Goal: Task Accomplishment & Management: Manage account settings

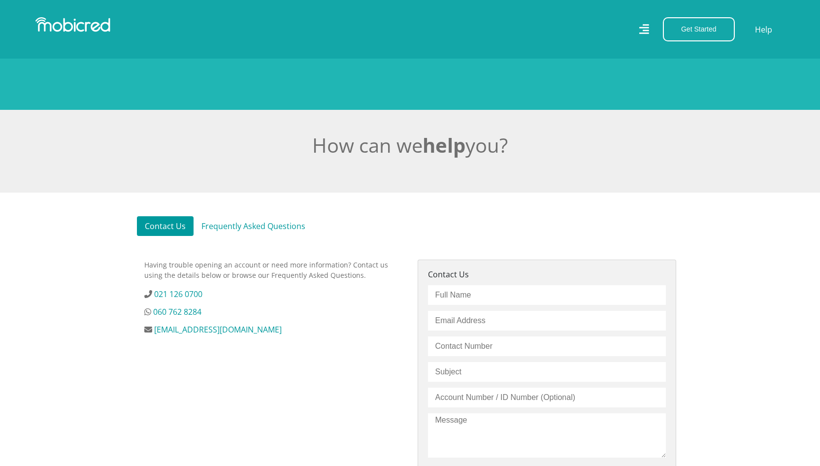
scroll to position [197, 0]
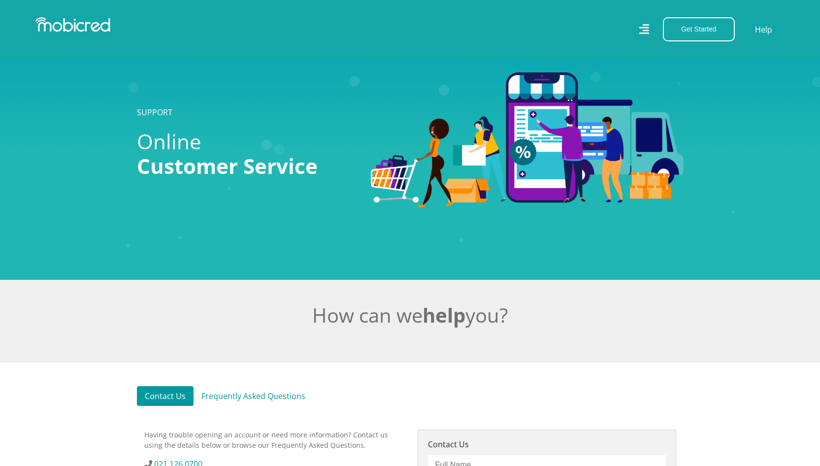
scroll to position [197, 0]
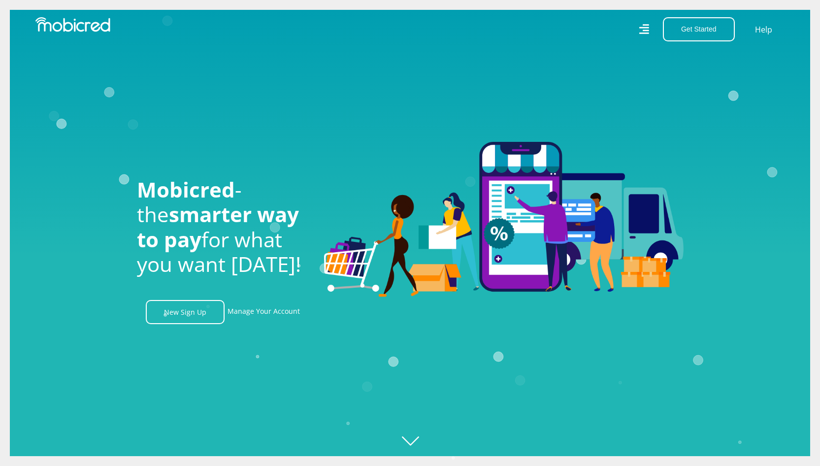
click at [642, 31] on icon at bounding box center [644, 29] width 10 height 14
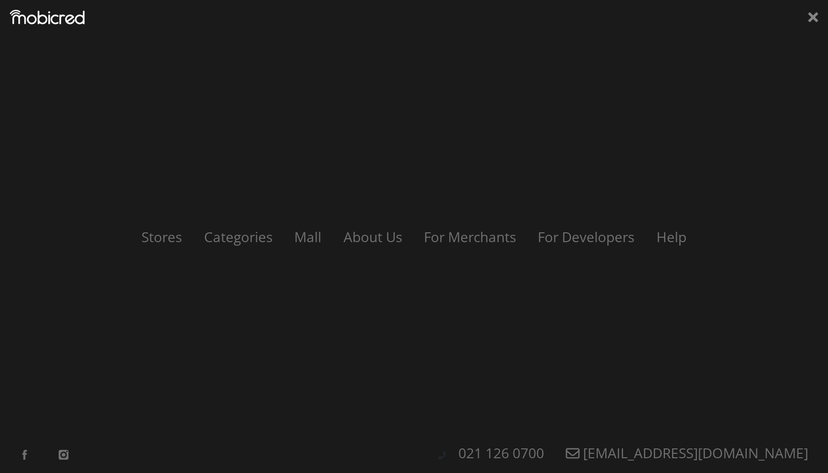
scroll to position [0, 702]
click at [810, 15] on icon at bounding box center [813, 17] width 10 height 10
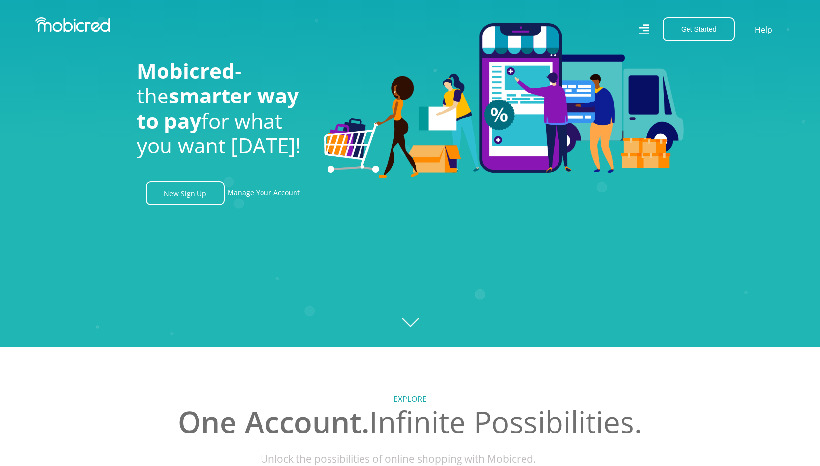
scroll to position [0, 0]
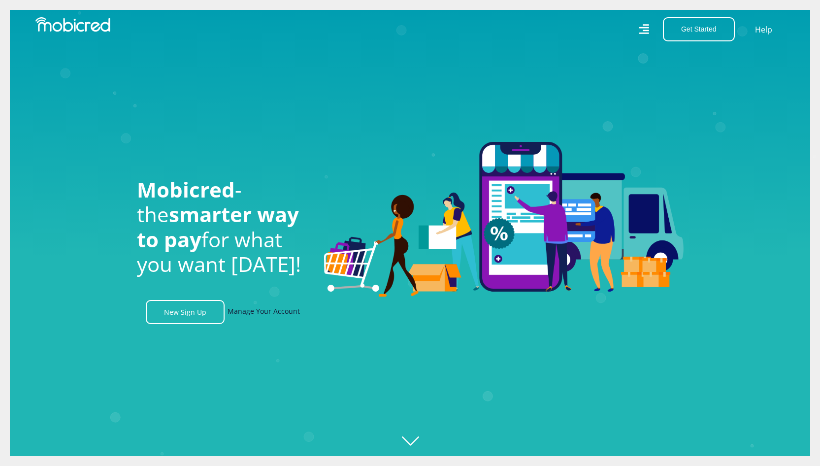
click at [251, 315] on link "Manage Your Account" at bounding box center [264, 312] width 72 height 24
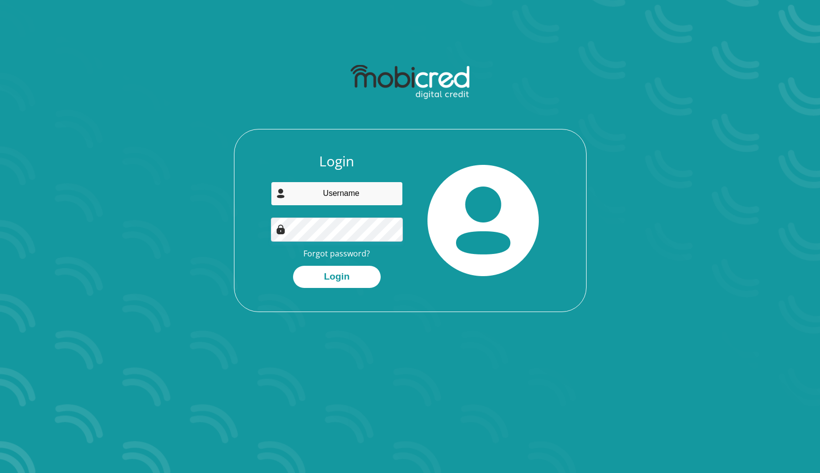
click at [305, 193] on input "email" at bounding box center [337, 194] width 132 height 24
type input "[EMAIL_ADDRESS][DOMAIN_NAME]"
click at [348, 272] on button "Login" at bounding box center [337, 277] width 88 height 22
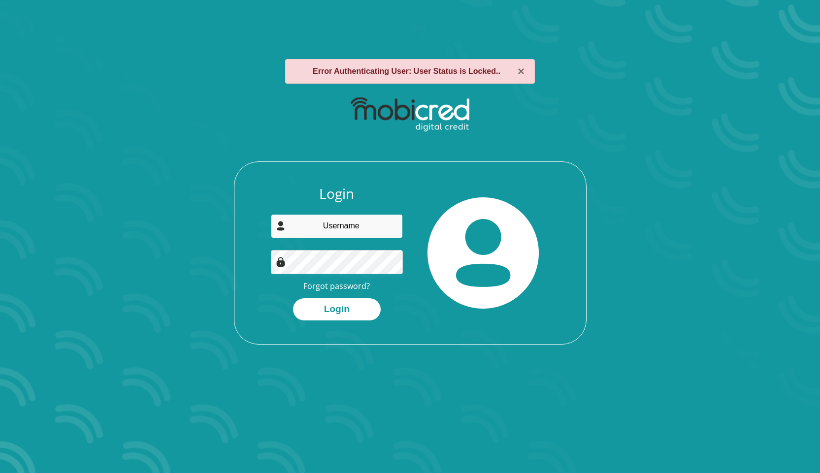
click at [337, 234] on input "email" at bounding box center [337, 226] width 132 height 24
type input "andrezeelie9@gmail.com"
click at [355, 285] on link "Forgot password?" at bounding box center [337, 286] width 67 height 11
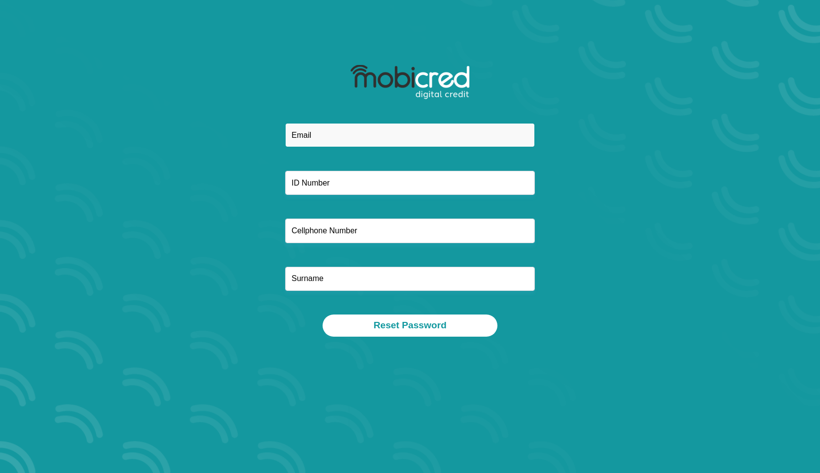
click at [328, 139] on input "email" at bounding box center [410, 135] width 250 height 24
type input "[EMAIL_ADDRESS][DOMAIN_NAME]"
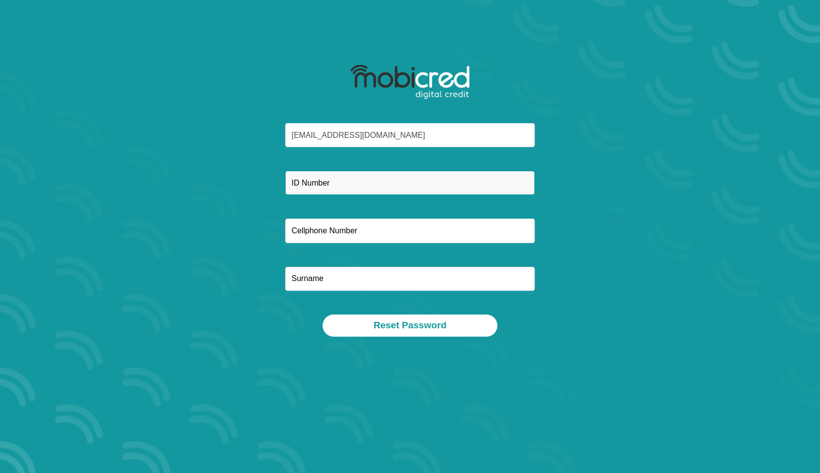
click at [300, 178] on input "text" at bounding box center [410, 183] width 250 height 24
type input "8001275116085"
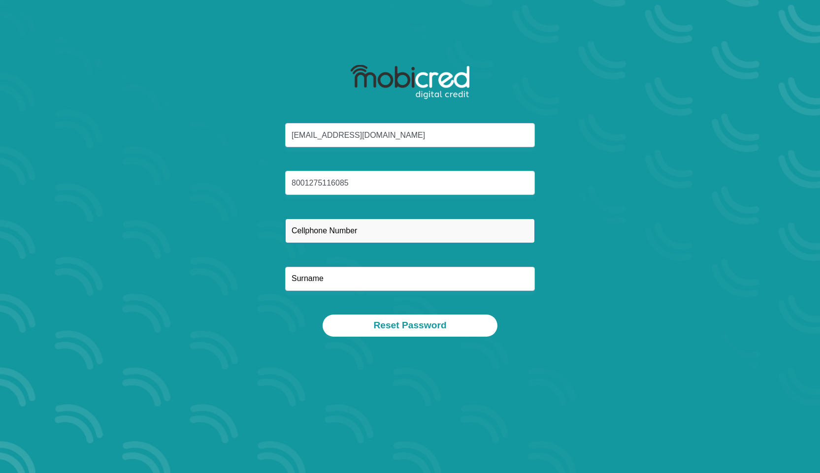
click at [300, 229] on input "text" at bounding box center [410, 231] width 250 height 24
type input "0630400778"
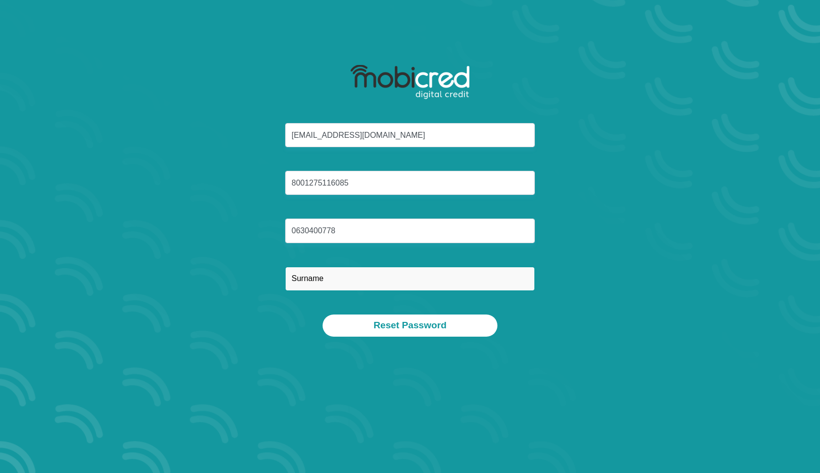
click at [305, 270] on input "text" at bounding box center [410, 279] width 250 height 24
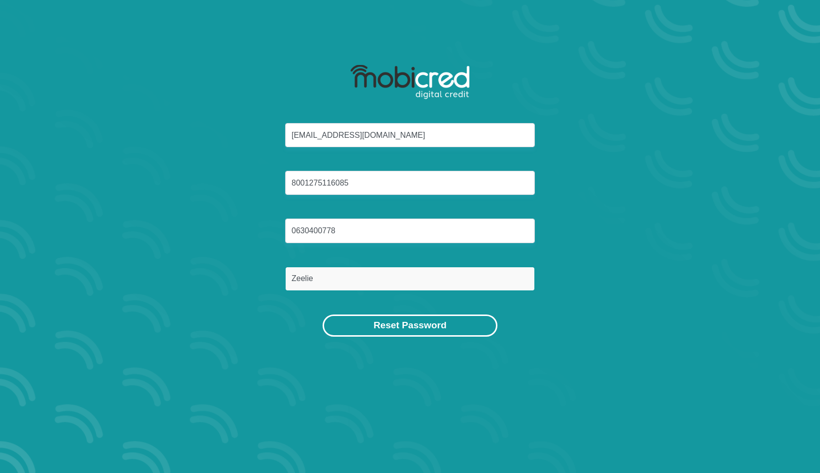
type input "Zeelie"
click at [406, 321] on button "Reset Password" at bounding box center [410, 326] width 174 height 22
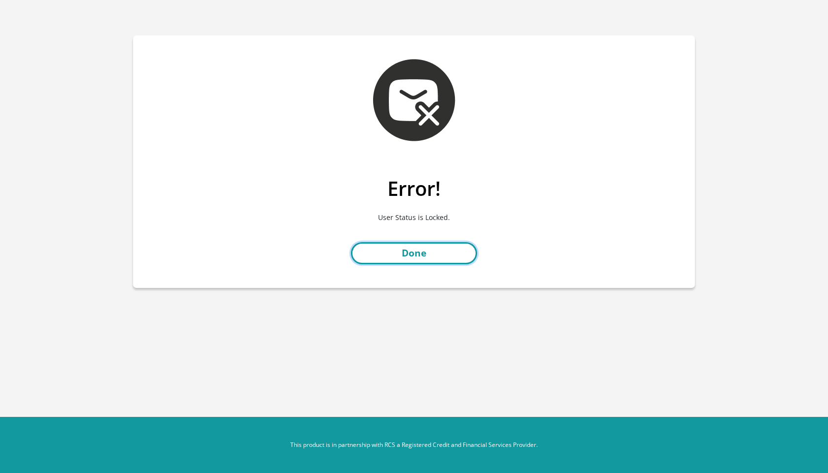
click at [421, 254] on link "Done" at bounding box center [414, 253] width 126 height 22
